Goal: Information Seeking & Learning: Find specific fact

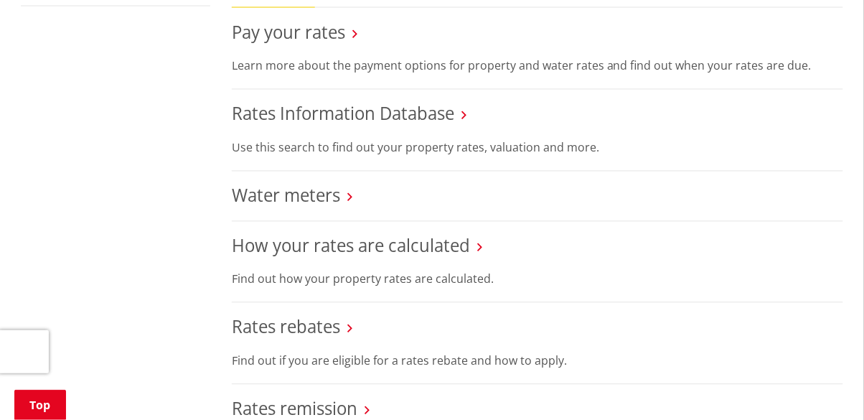
scroll to position [546, 0]
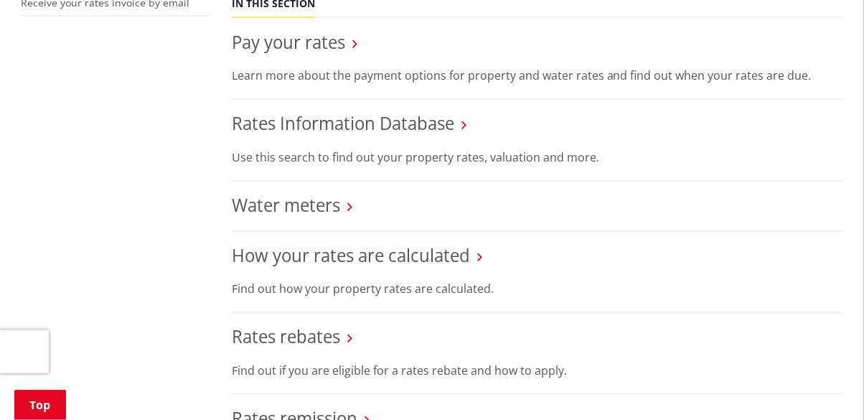
click at [429, 126] on link "Rates Information Database" at bounding box center [343, 124] width 223 height 24
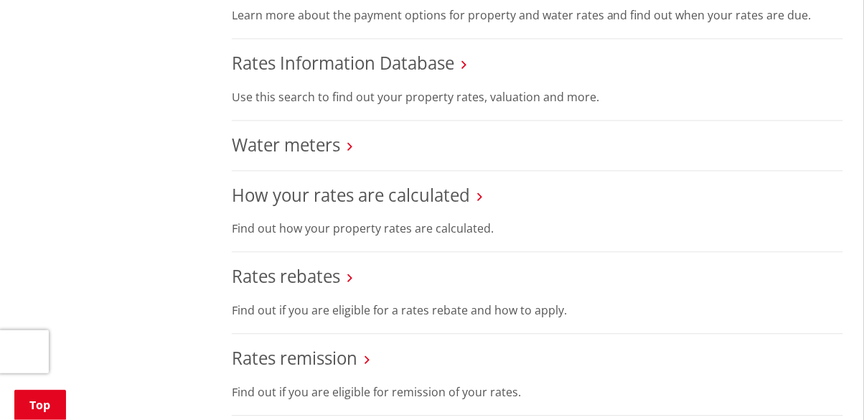
scroll to position [615, 0]
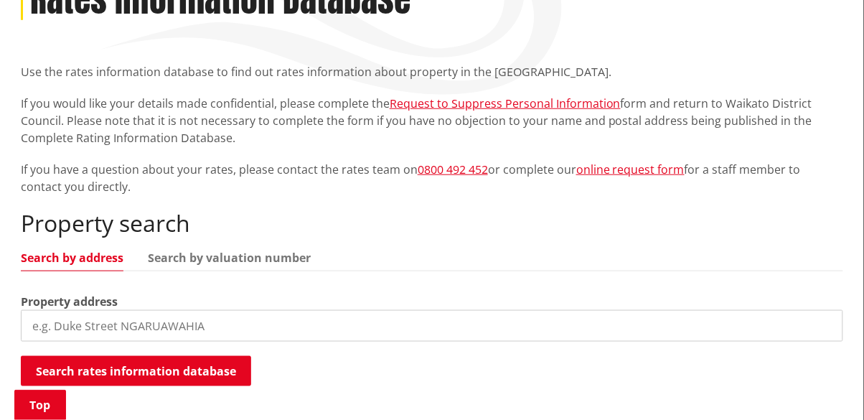
scroll to position [224, 0]
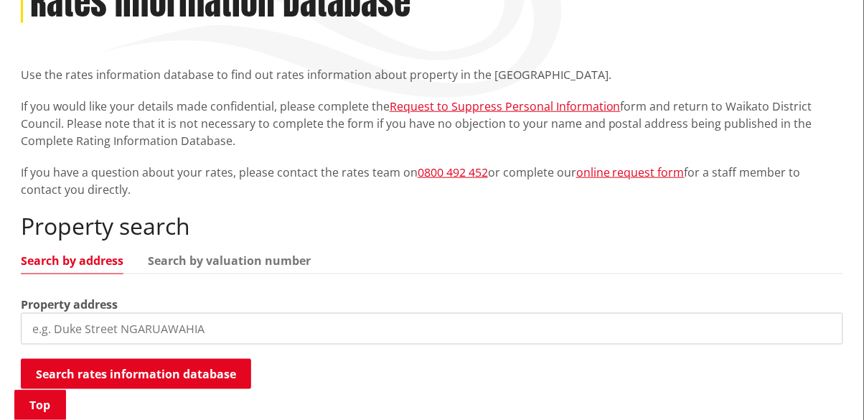
click at [727, 360] on div "Search rates information database Searching..." at bounding box center [432, 375] width 823 height 32
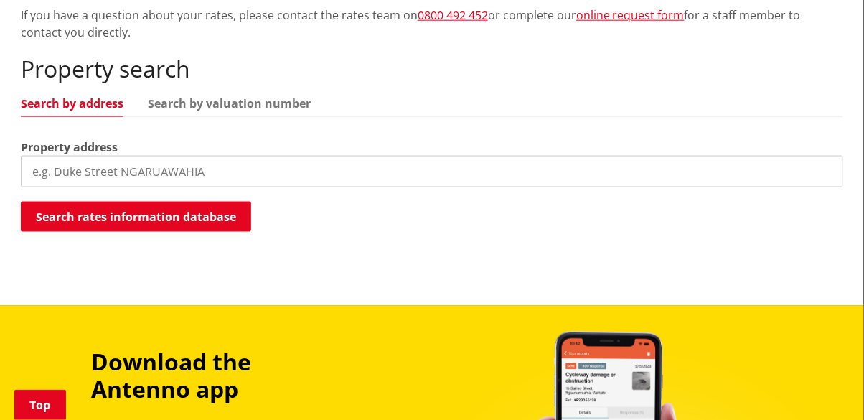
scroll to position [386, 0]
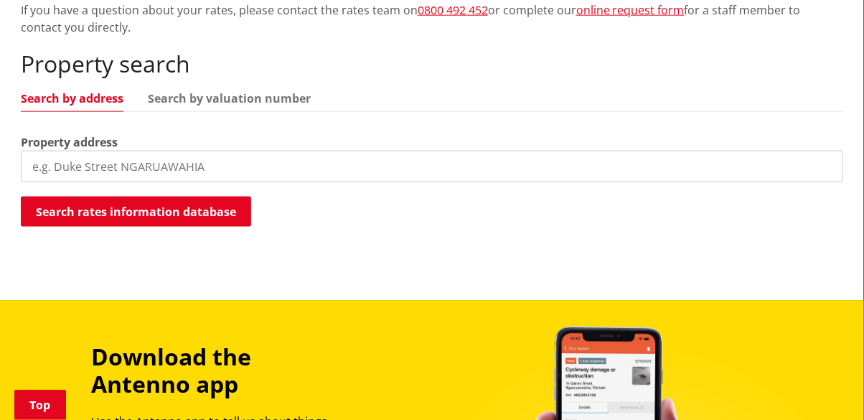
click at [75, 164] on input "search" at bounding box center [432, 167] width 823 height 32
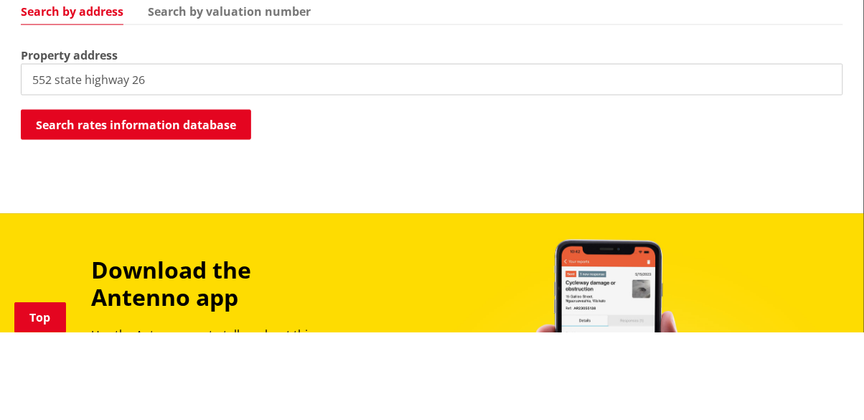
click at [93, 208] on button "Search rates information database" at bounding box center [136, 212] width 230 height 30
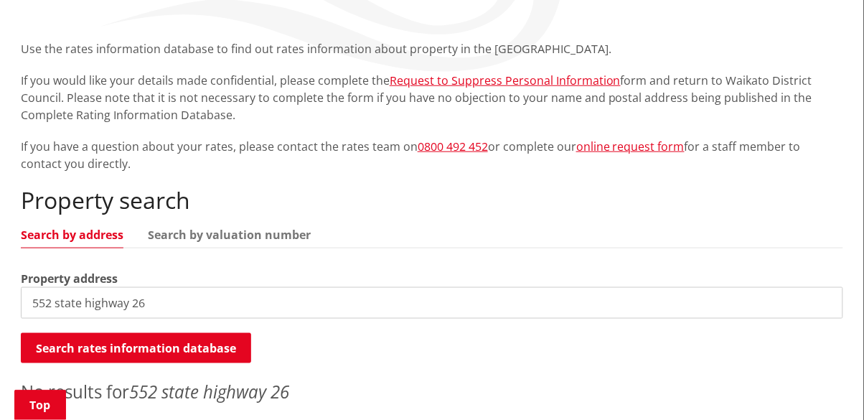
scroll to position [264, 0]
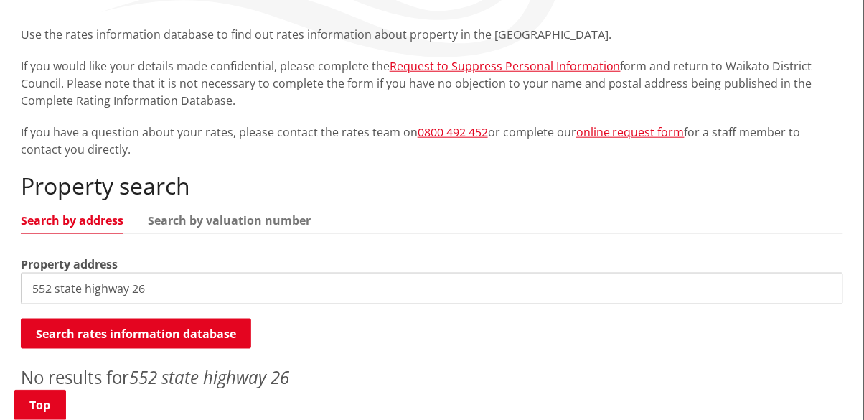
click at [159, 288] on input "552 state highway 26" at bounding box center [432, 289] width 823 height 32
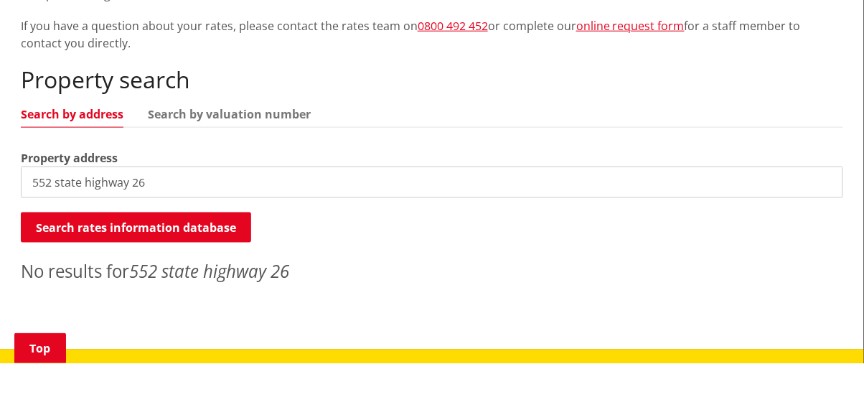
scroll to position [314, 0]
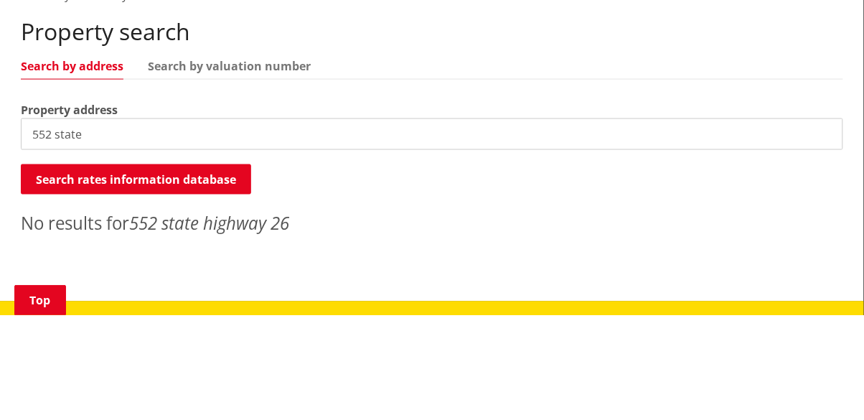
type input "552"
click at [95, 284] on button "Search rates information database" at bounding box center [136, 284] width 230 height 30
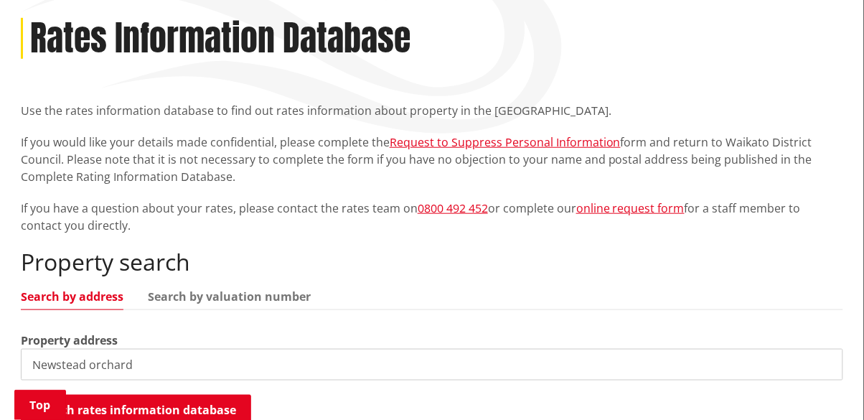
scroll to position [193, 0]
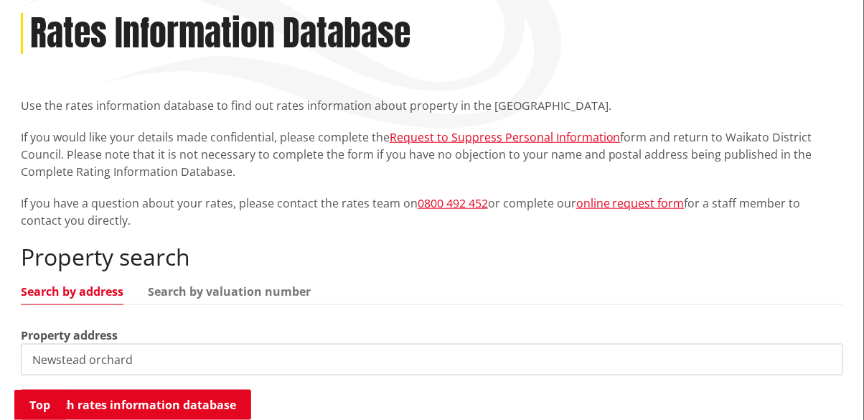
click at [160, 364] on input "Newstead orchard" at bounding box center [432, 360] width 823 height 32
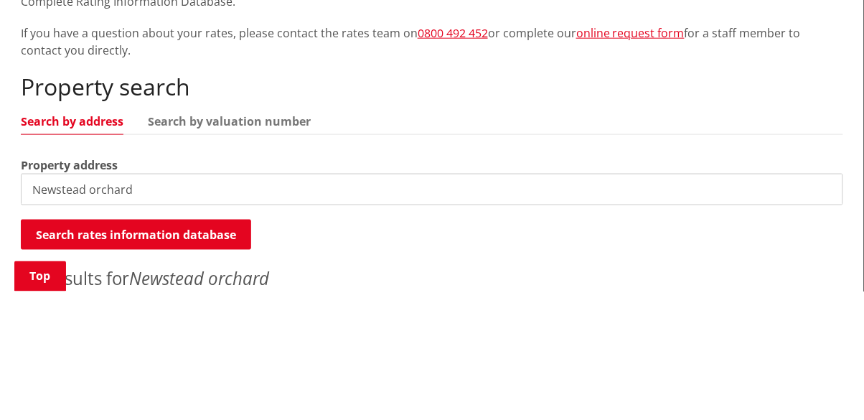
scroll to position [235, 0]
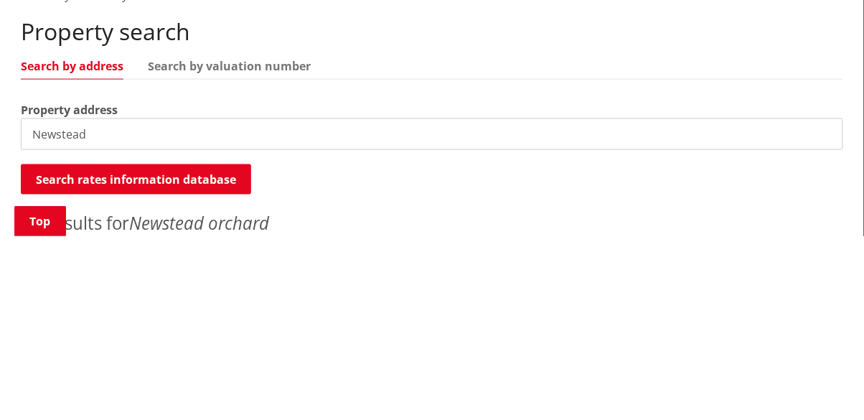
type input "Newstea"
click at [89, 320] on input "search" at bounding box center [432, 318] width 823 height 32
type input "[GEOGRAPHIC_DATA]"
click at [95, 369] on button "Search rates information database" at bounding box center [136, 363] width 230 height 30
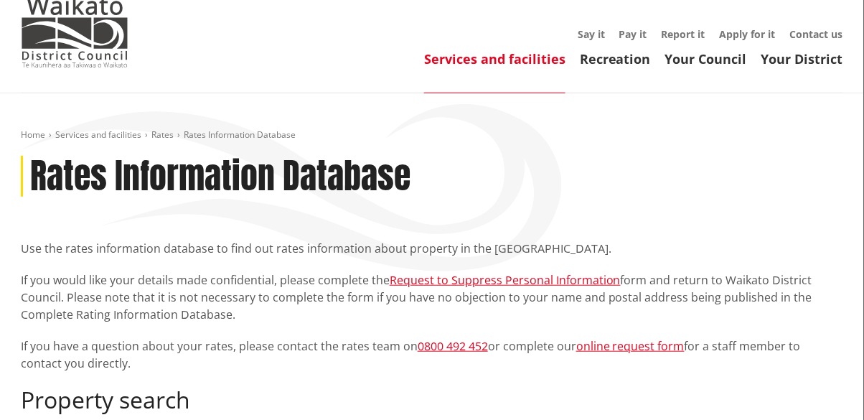
scroll to position [0, 0]
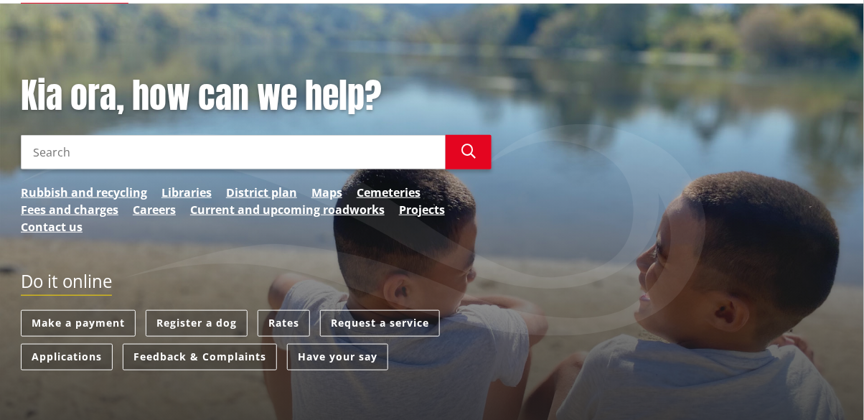
scroll to position [142, 0]
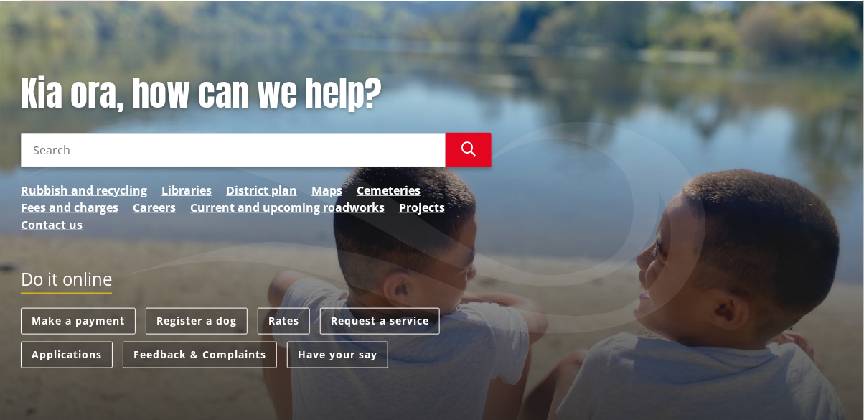
click at [325, 192] on link "Maps" at bounding box center [327, 190] width 31 height 17
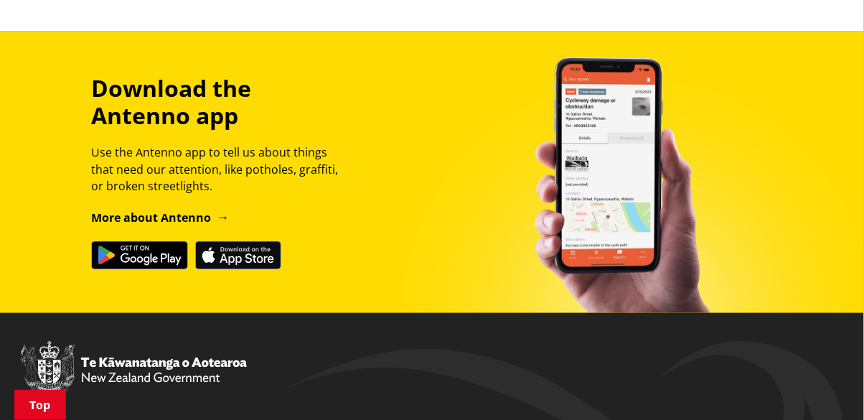
scroll to position [1825, 0]
